Goal: Task Accomplishment & Management: Manage account settings

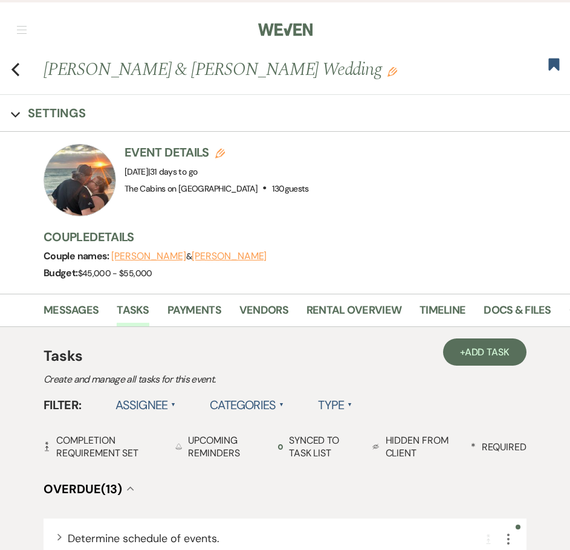
click at [20, 24] on nav "Dashboard Manage Venues Expand The Cabins on Strawberry Hill Bookings To Do Ana…" at bounding box center [285, 28] width 570 height 57
click at [15, 34] on nav "Dashboard Manage Venues Expand The Cabins on Strawberry Hill Bookings To Do Ana…" at bounding box center [285, 28] width 570 height 57
click at [22, 30] on span "button" at bounding box center [22, 30] width 10 height 1
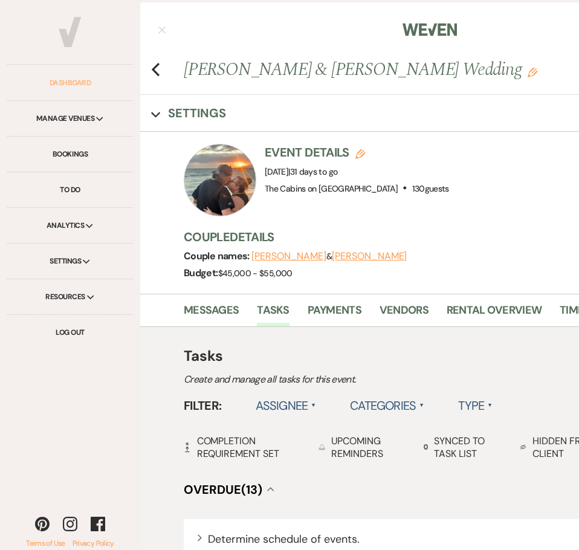
click at [74, 75] on link "Dashboard" at bounding box center [70, 83] width 126 height 36
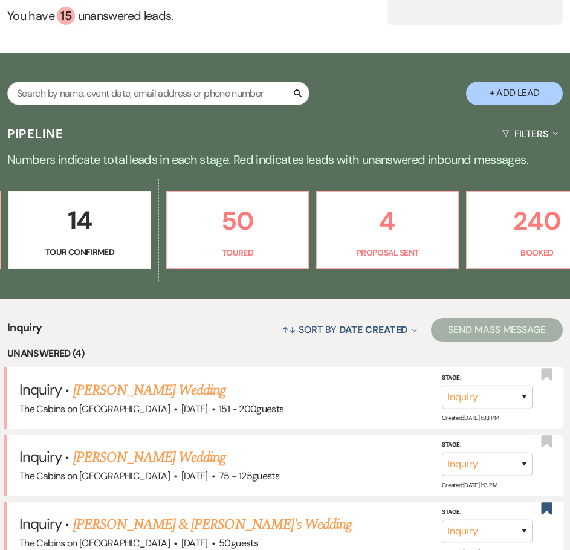
scroll to position [0, 652]
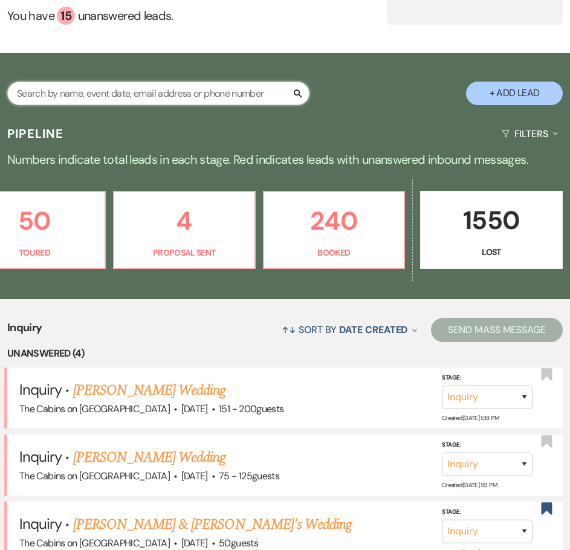
click at [144, 105] on input "text" at bounding box center [158, 94] width 302 height 24
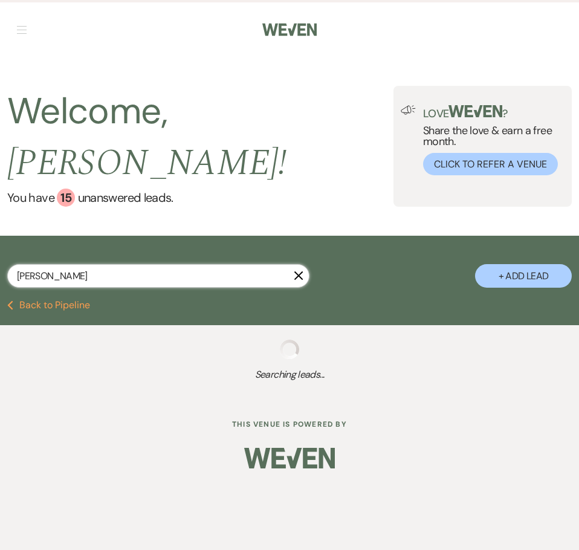
type input "[PERSON_NAME]"
click at [82, 288] on input "[PERSON_NAME]" at bounding box center [158, 276] width 302 height 24
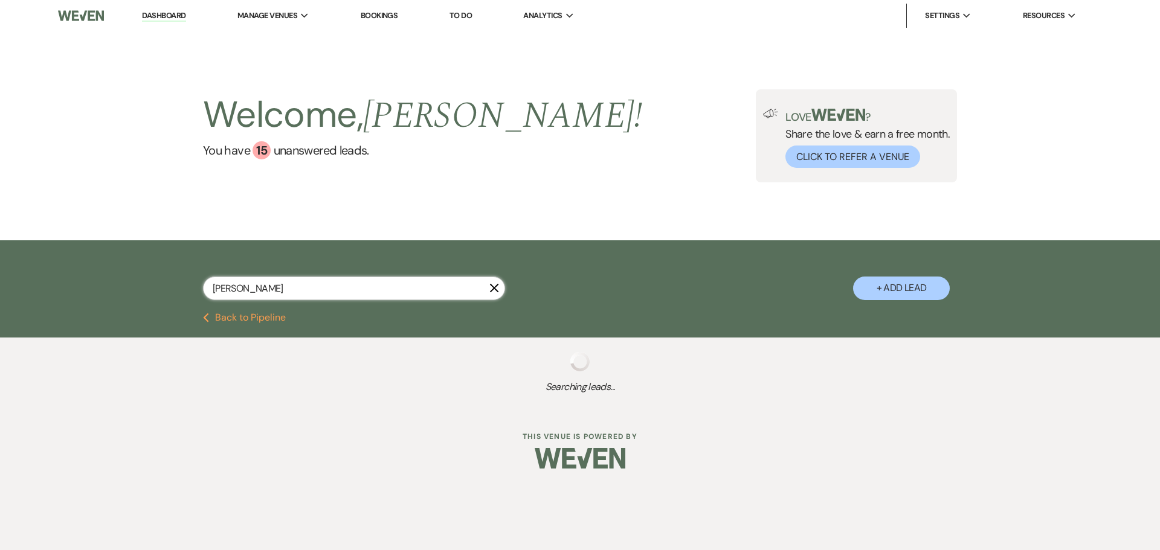
select select "8"
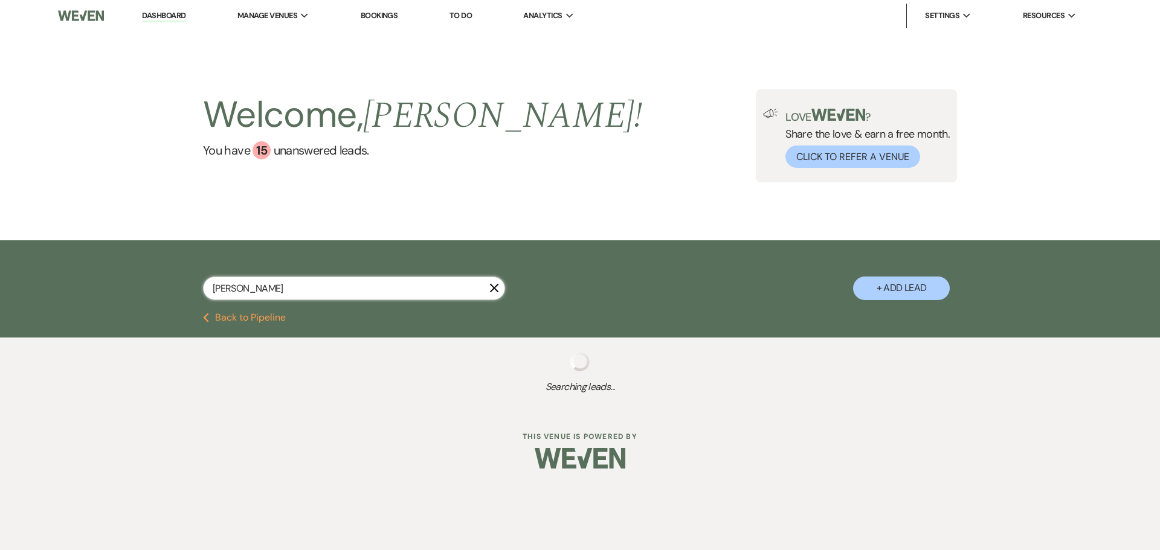
select select "8"
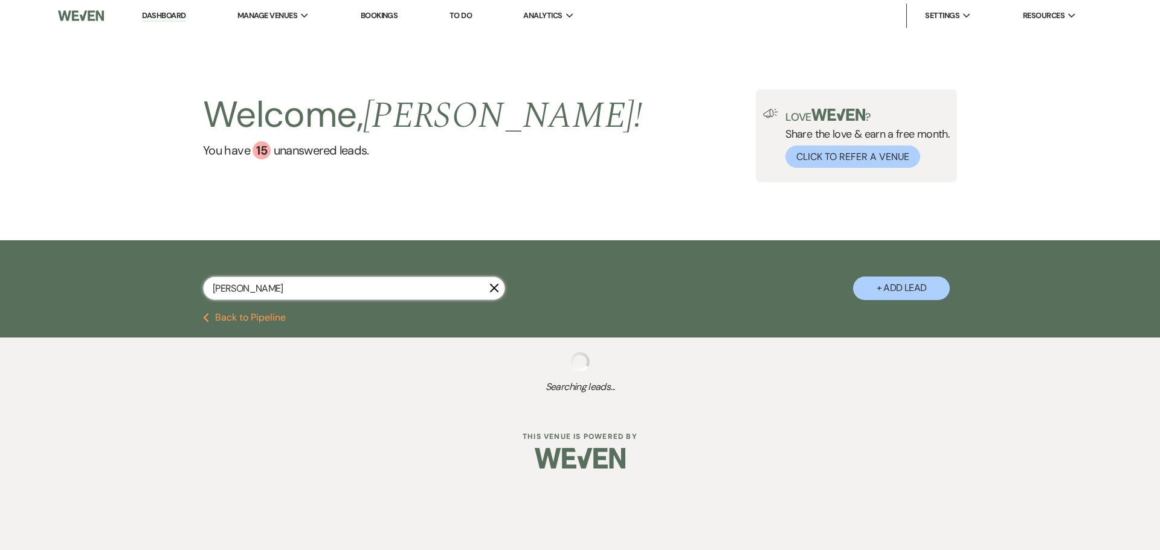
select select "8"
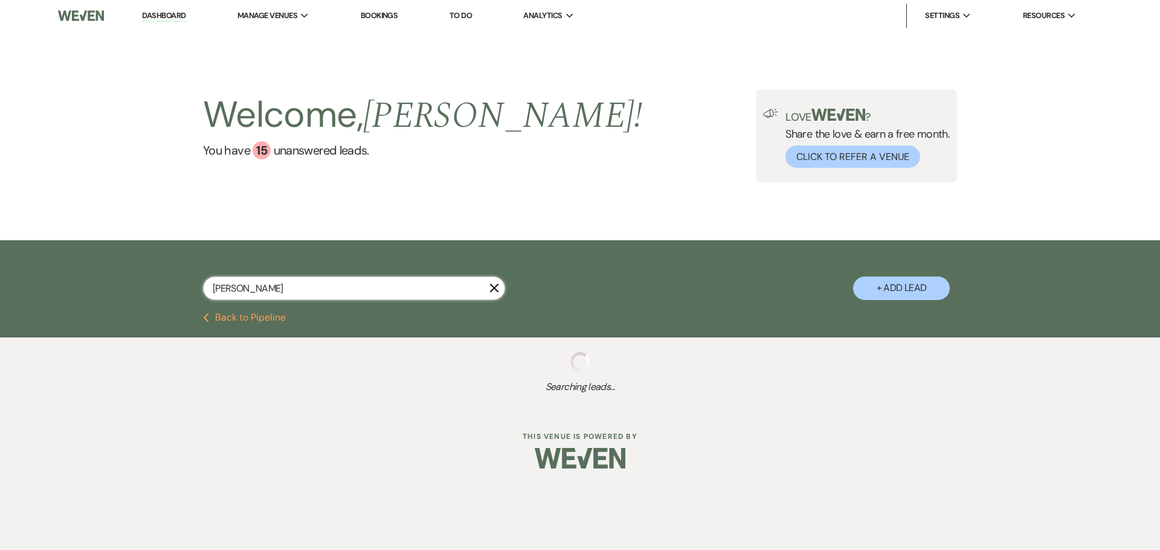
select select "8"
select select "4"
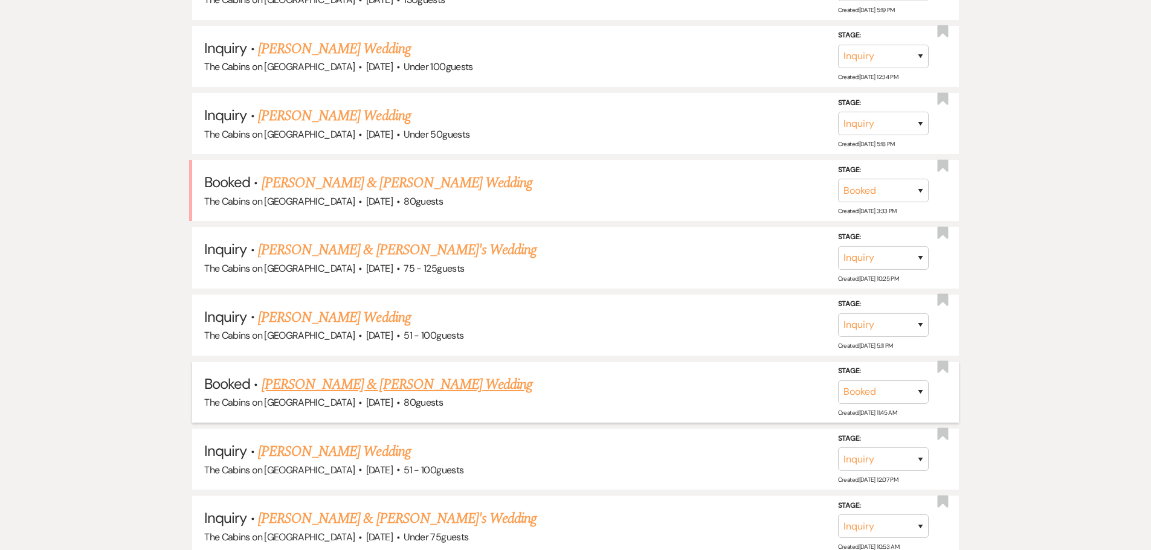
scroll to position [846, 0]
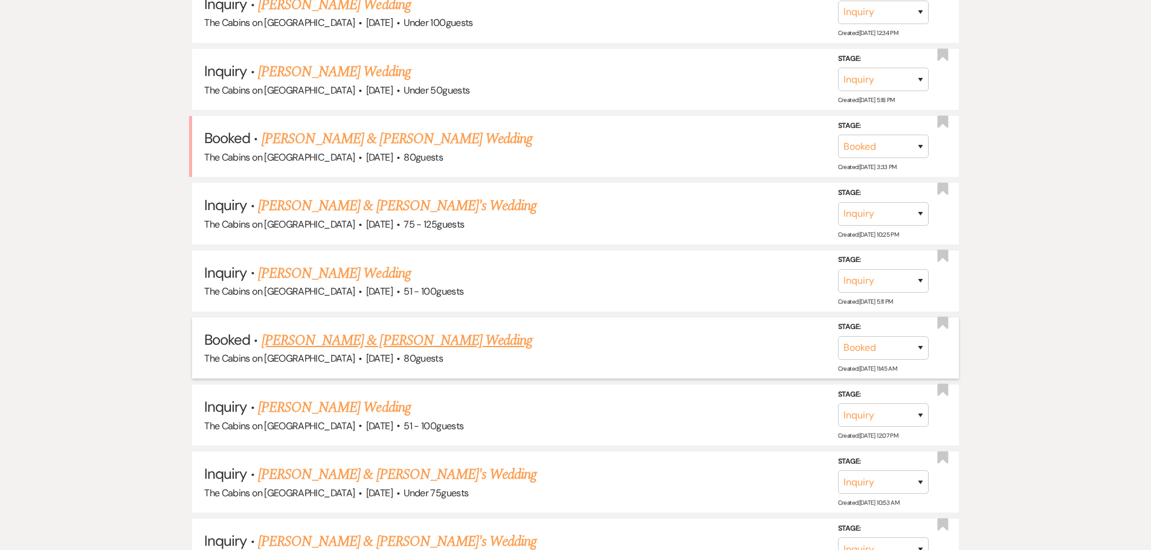
type input "[PERSON_NAME]"
click at [349, 352] on link "[PERSON_NAME] & [PERSON_NAME] Wedding" at bounding box center [397, 341] width 271 height 22
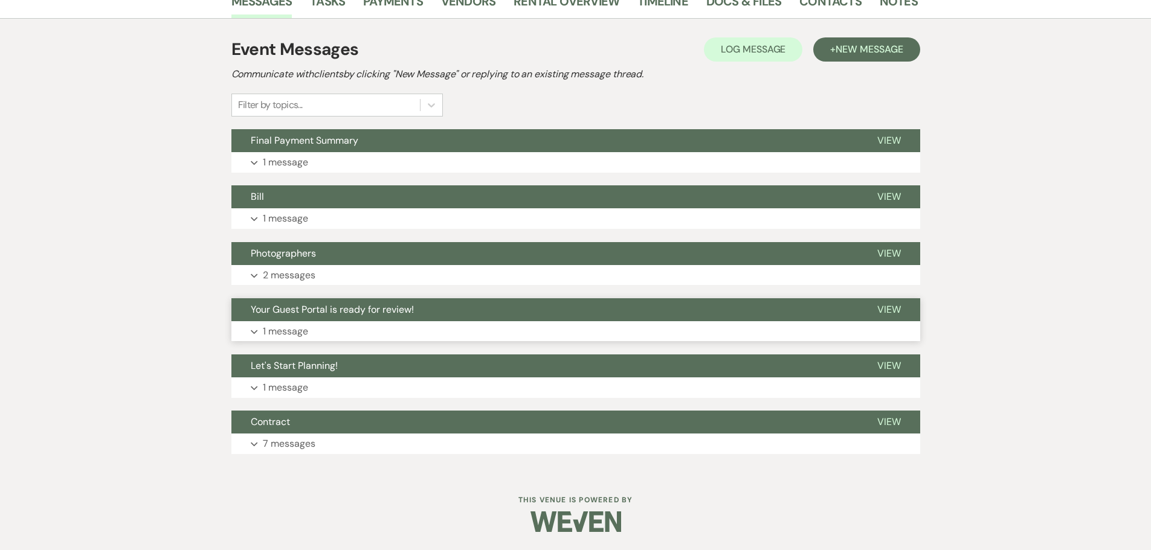
scroll to position [302, 0]
click at [306, 316] on span "Your Guest Portal is ready for review!" at bounding box center [332, 309] width 163 height 13
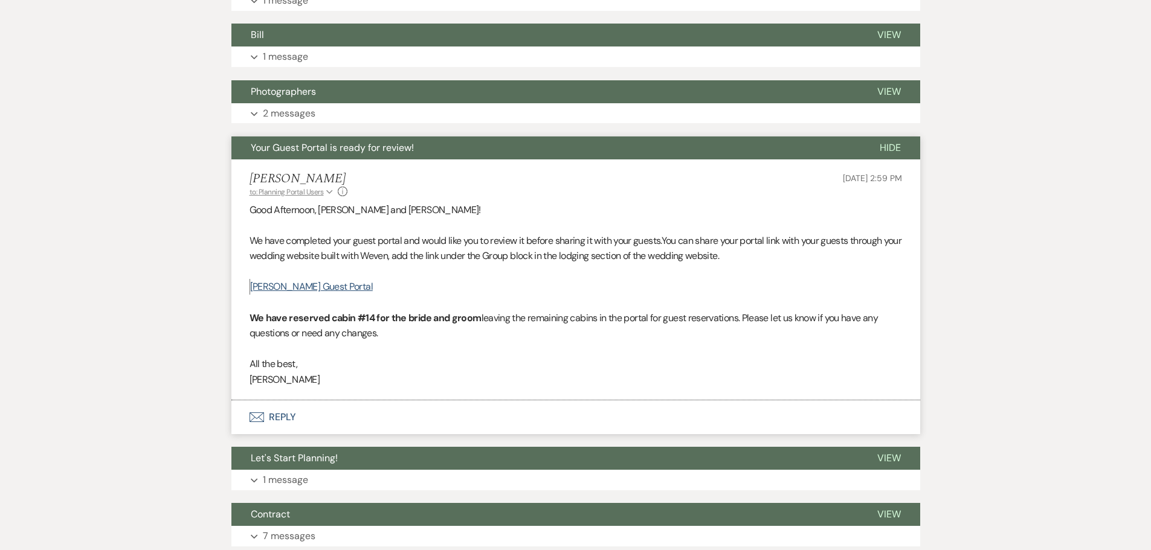
scroll to position [544, 0]
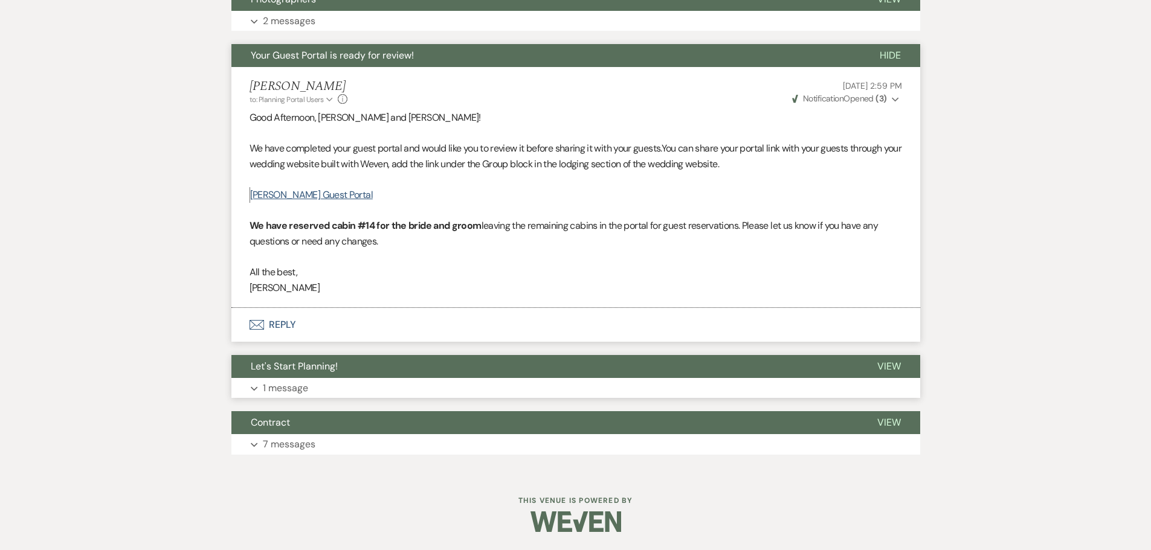
click at [295, 373] on span "Let's Start Planning!" at bounding box center [294, 366] width 87 height 13
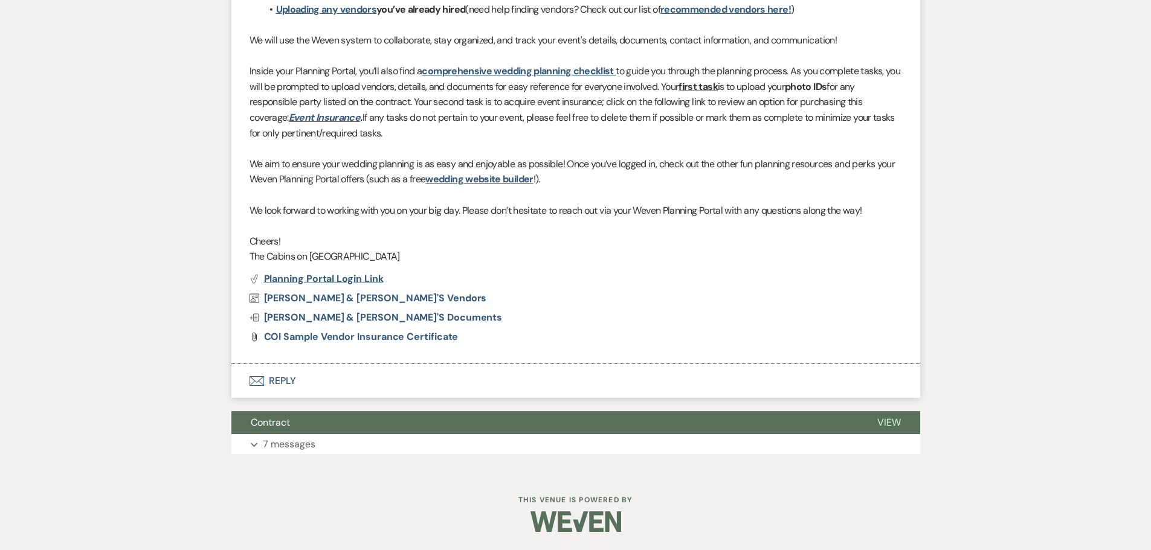
scroll to position [1148, 0]
click at [286, 429] on span "Contract" at bounding box center [270, 422] width 39 height 13
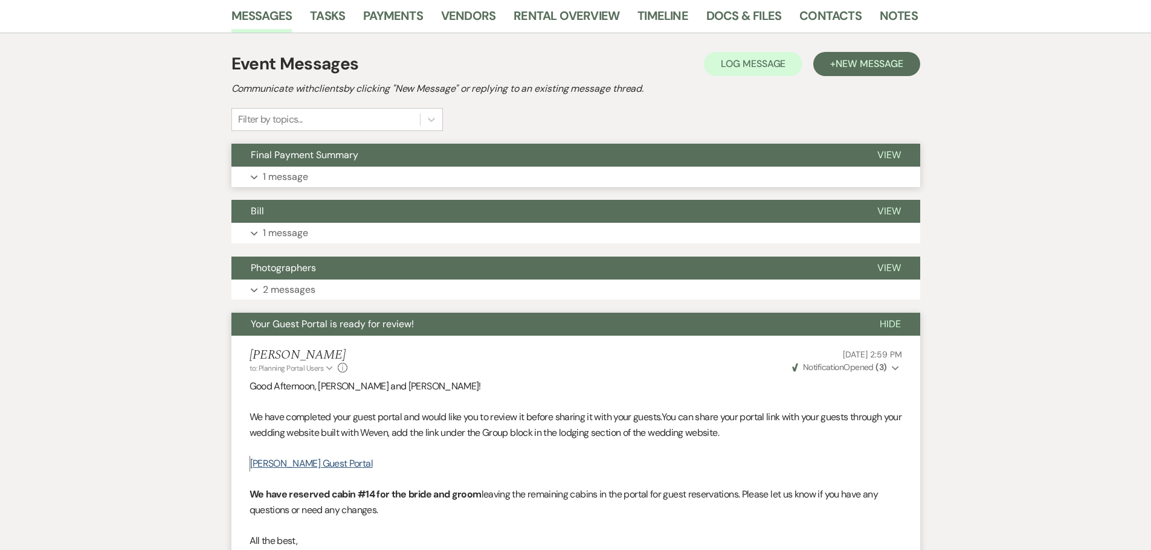
scroll to position [239, 0]
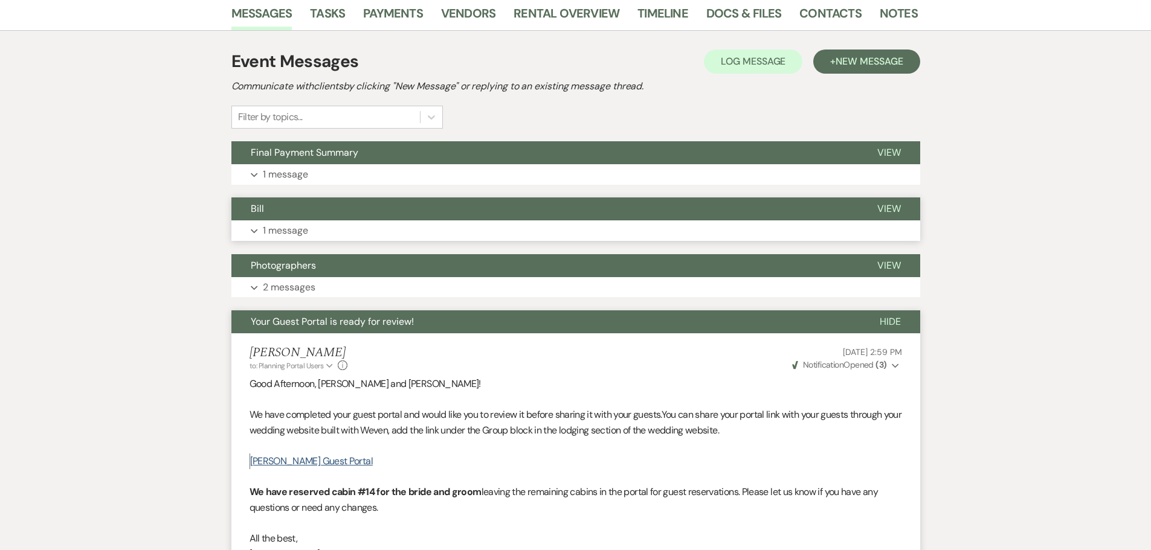
click at [269, 241] on button "Expand 1 message" at bounding box center [575, 230] width 689 height 21
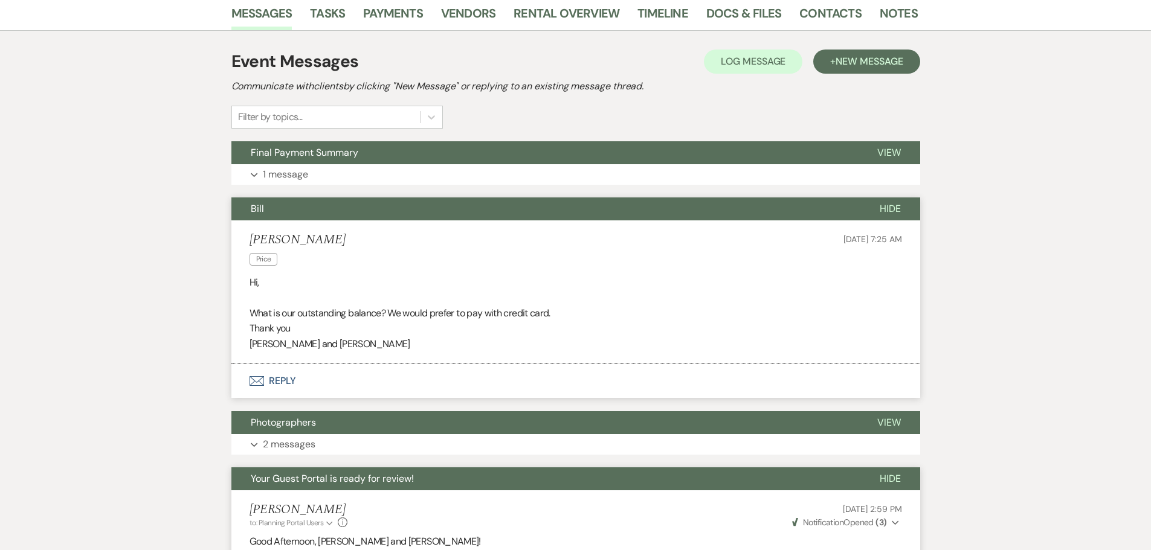
click at [264, 215] on span "Bill" at bounding box center [257, 208] width 13 height 13
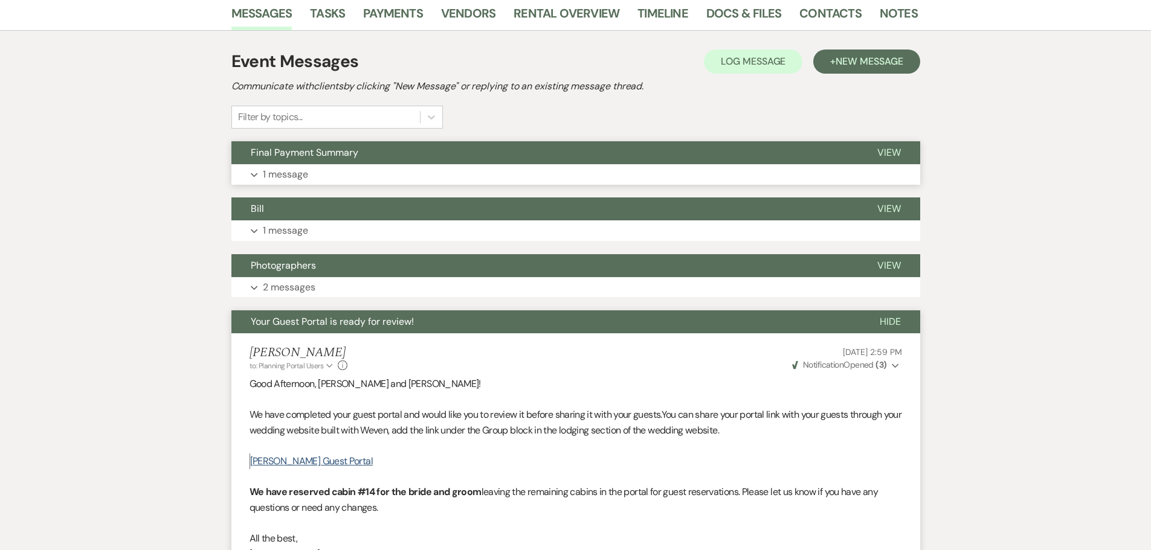
click at [306, 159] on span "Final Payment Summary" at bounding box center [305, 152] width 108 height 13
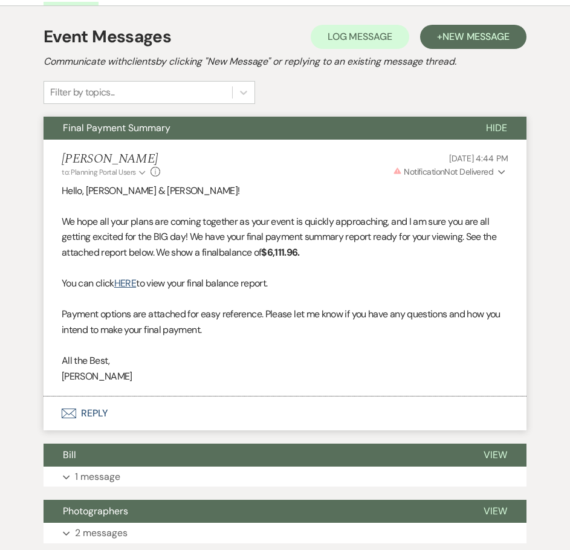
scroll to position [362, 0]
